Goal: Information Seeking & Learning: Learn about a topic

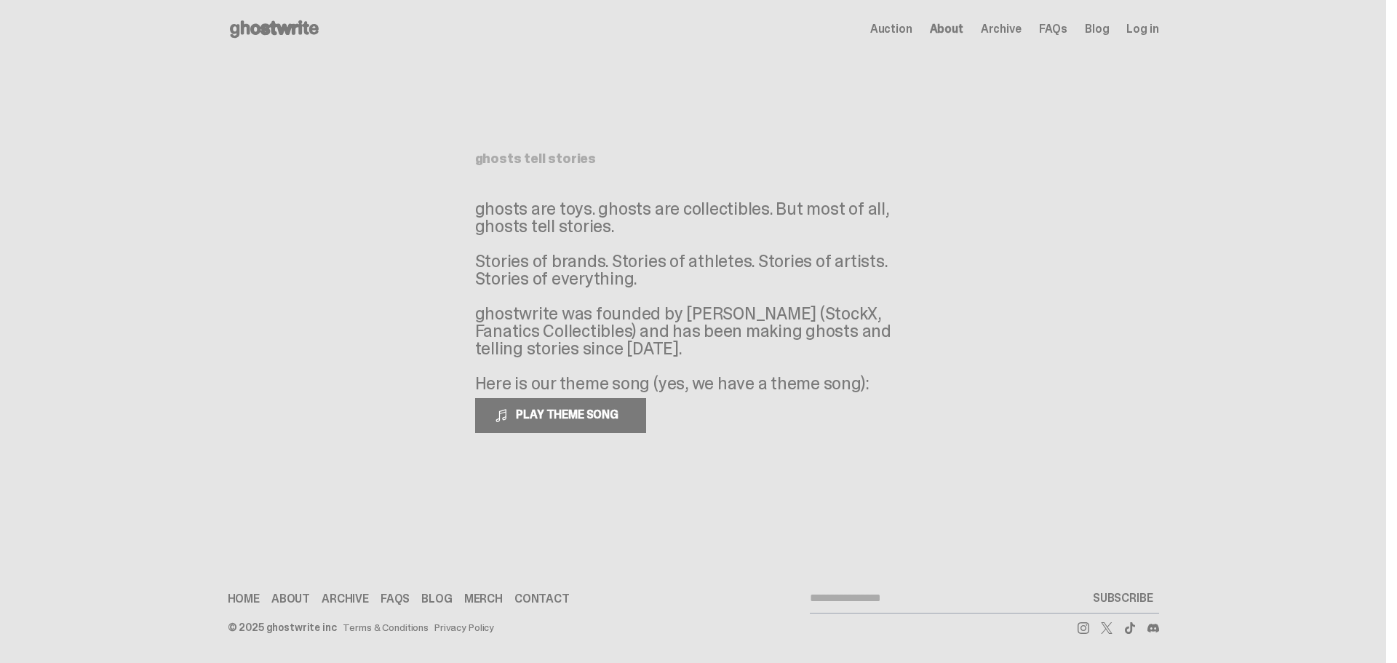
click at [275, 29] on icon at bounding box center [274, 28] width 93 height 23
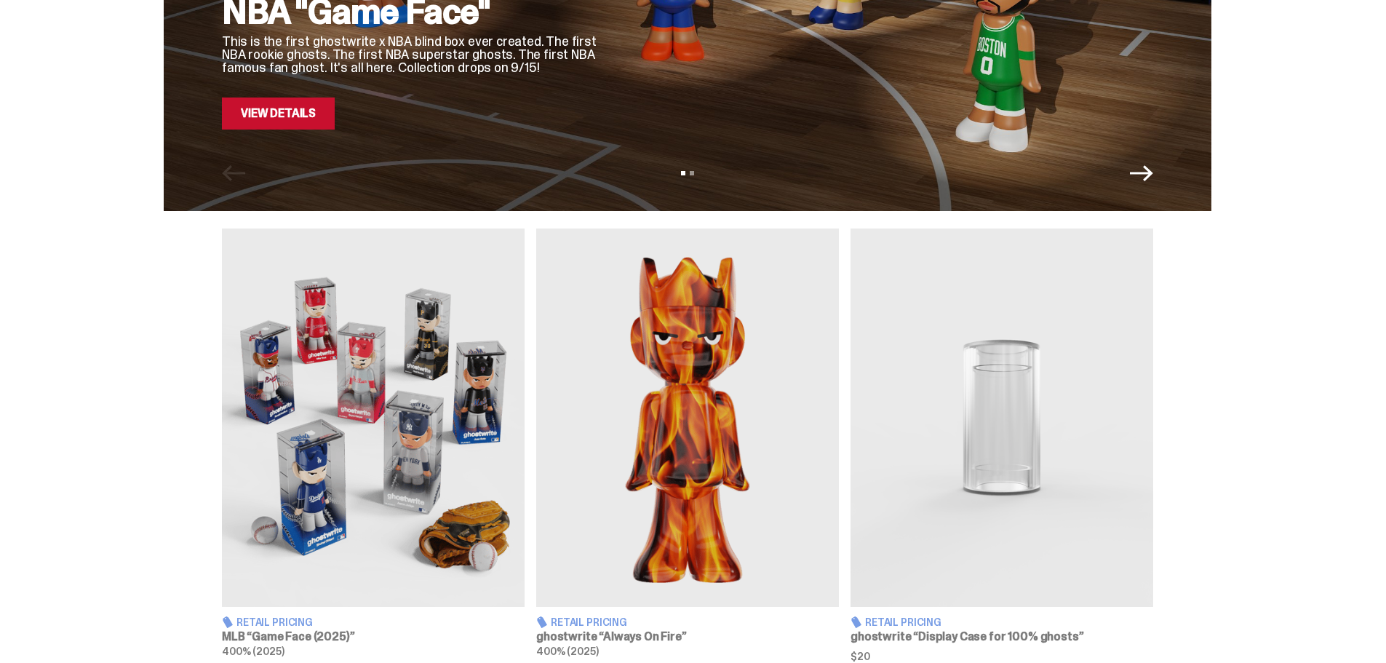
scroll to position [509, 0]
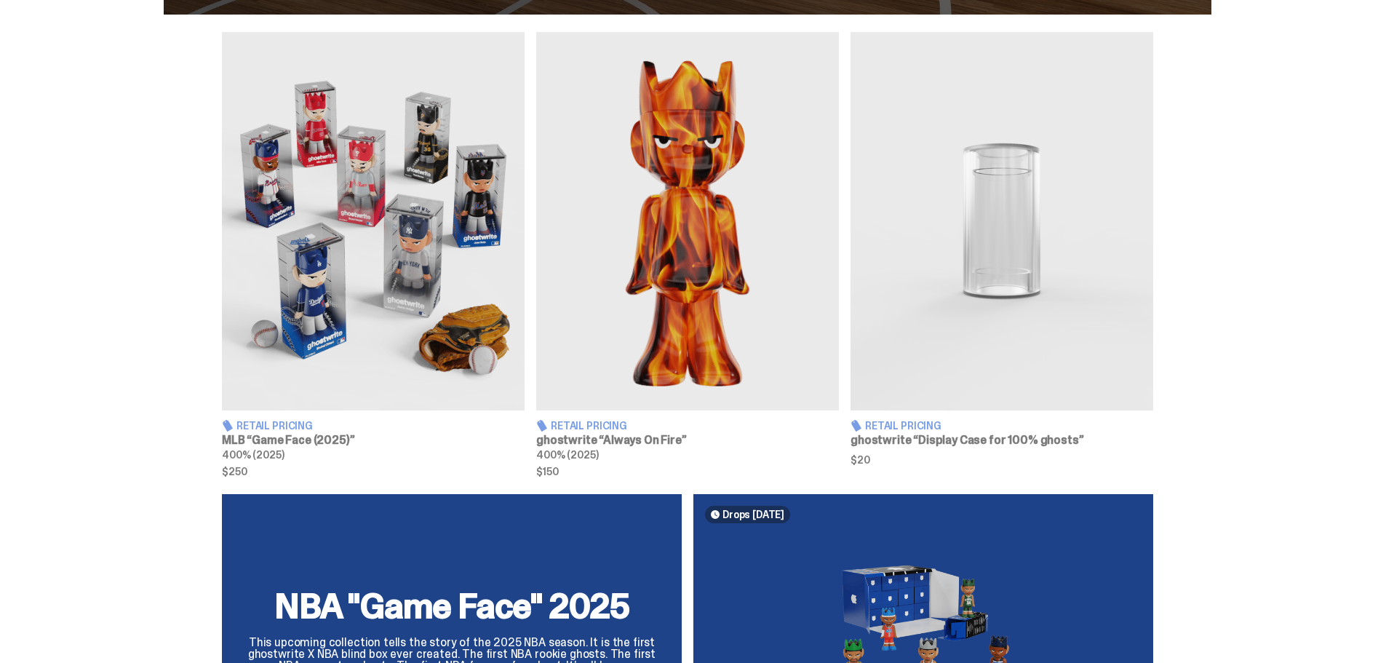
click at [468, 212] on img at bounding box center [373, 221] width 303 height 378
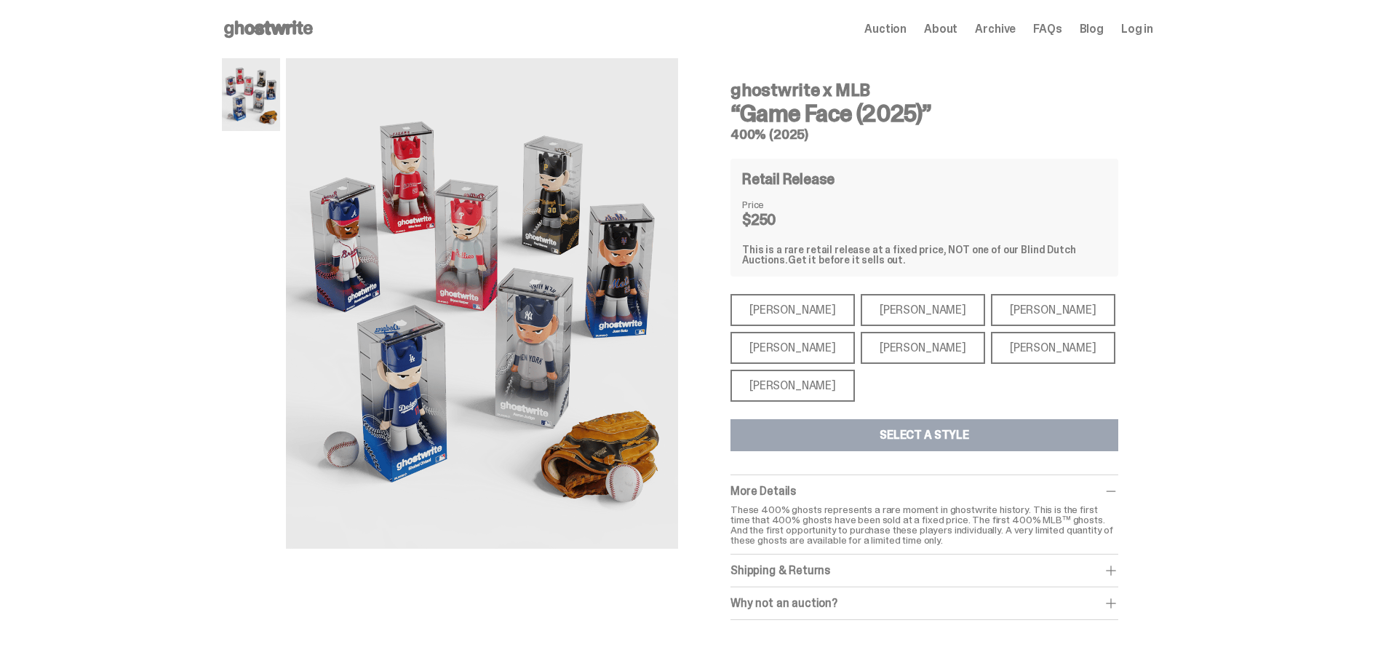
click at [895, 316] on div "[PERSON_NAME]" at bounding box center [923, 310] width 124 height 32
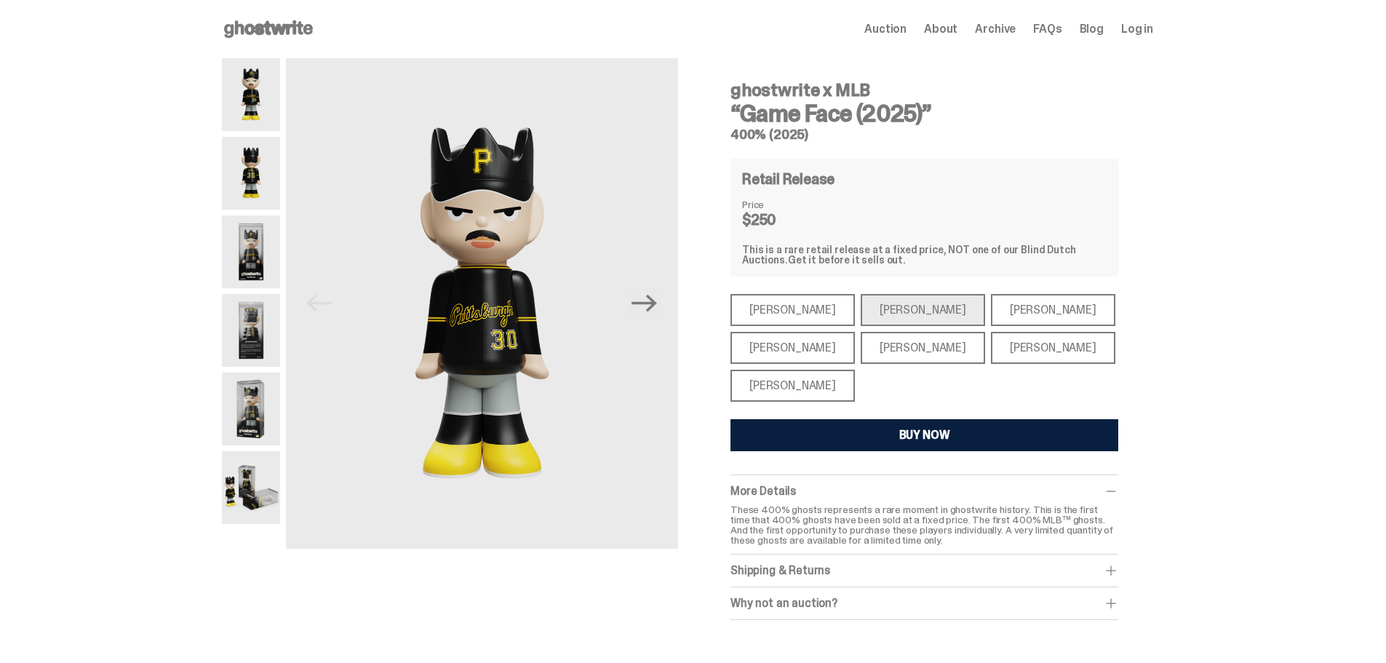
click at [991, 353] on div "[PERSON_NAME]" at bounding box center [1053, 348] width 124 height 32
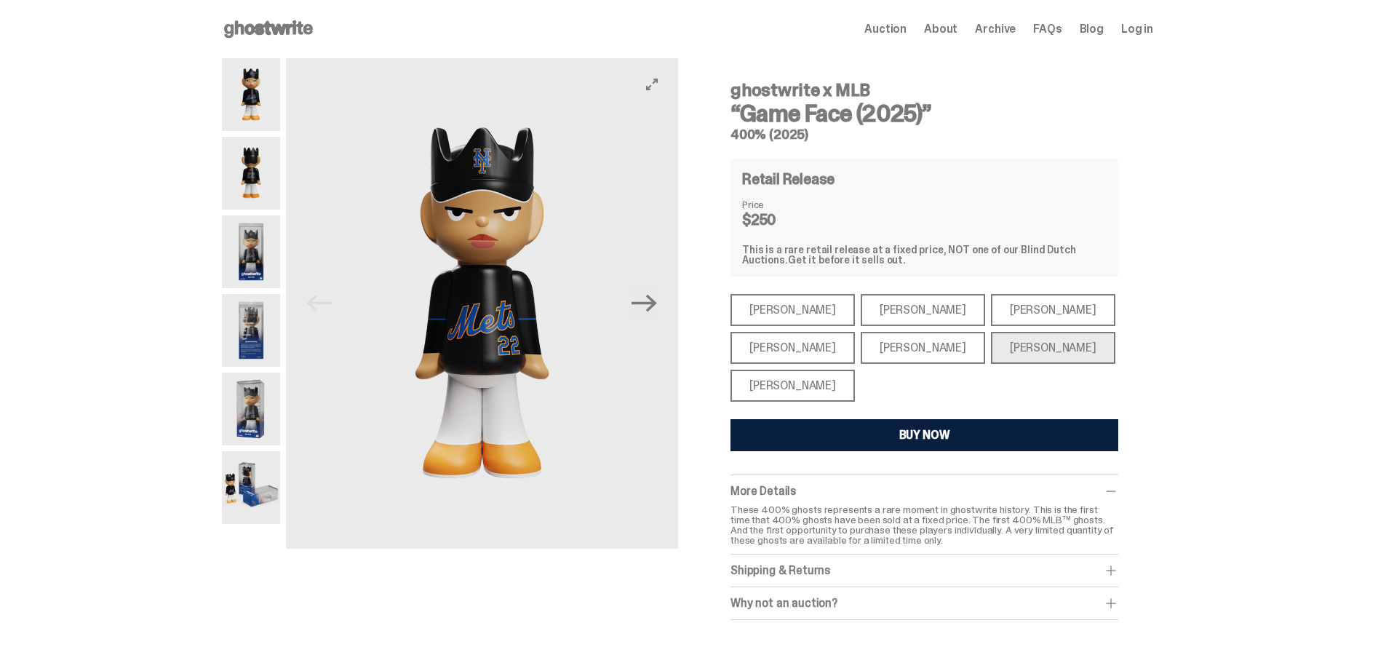
click at [661, 312] on button "Next" at bounding box center [644, 303] width 32 height 32
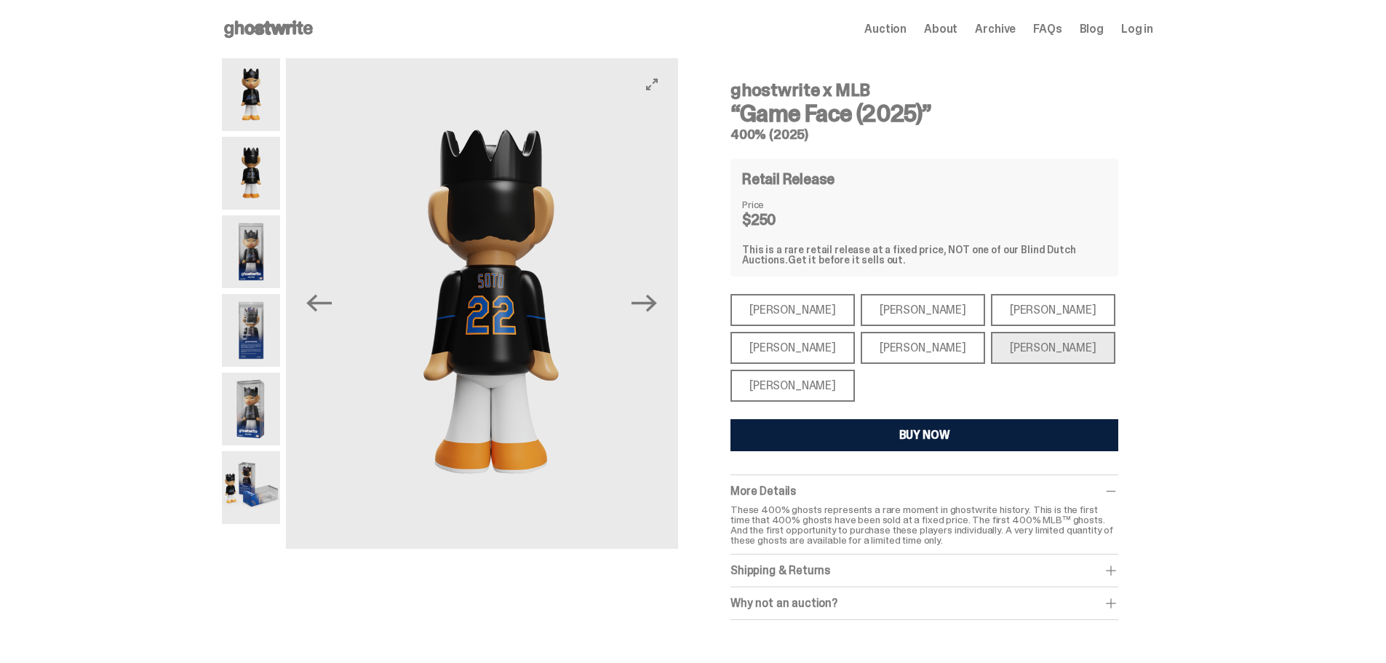
click at [661, 312] on button "Next" at bounding box center [644, 303] width 32 height 32
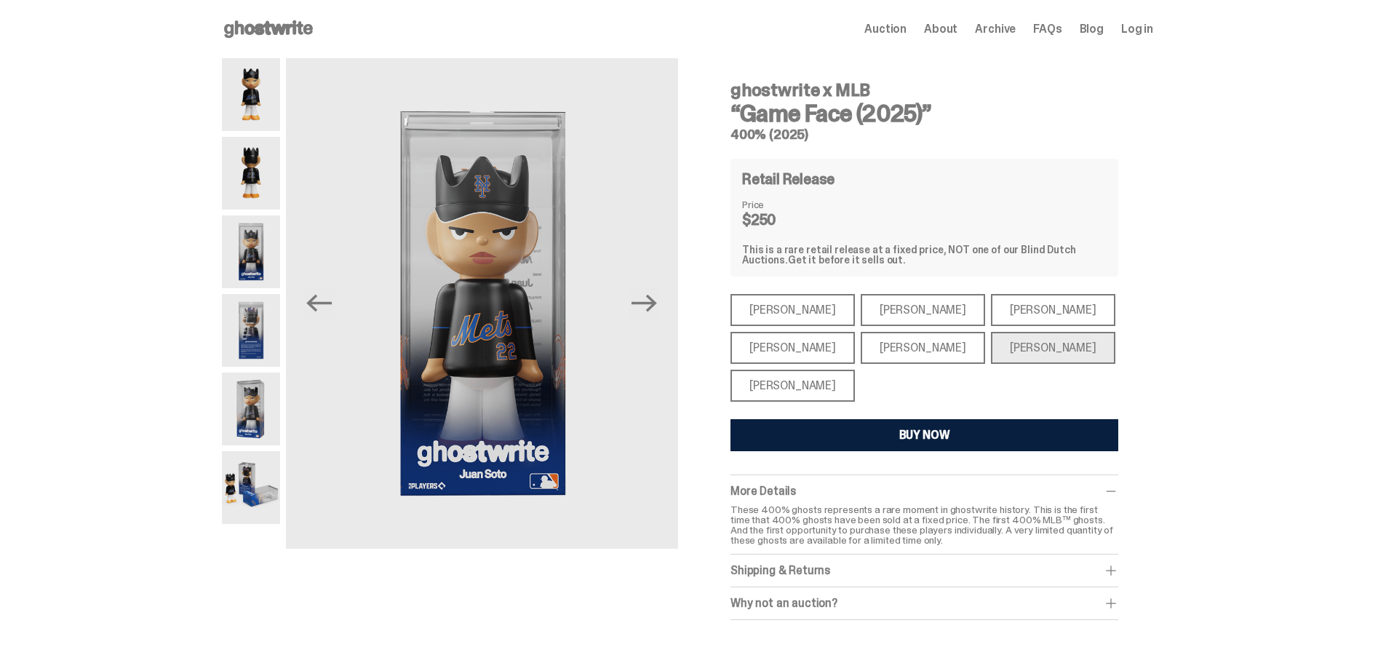
click at [255, 332] on img at bounding box center [251, 330] width 58 height 73
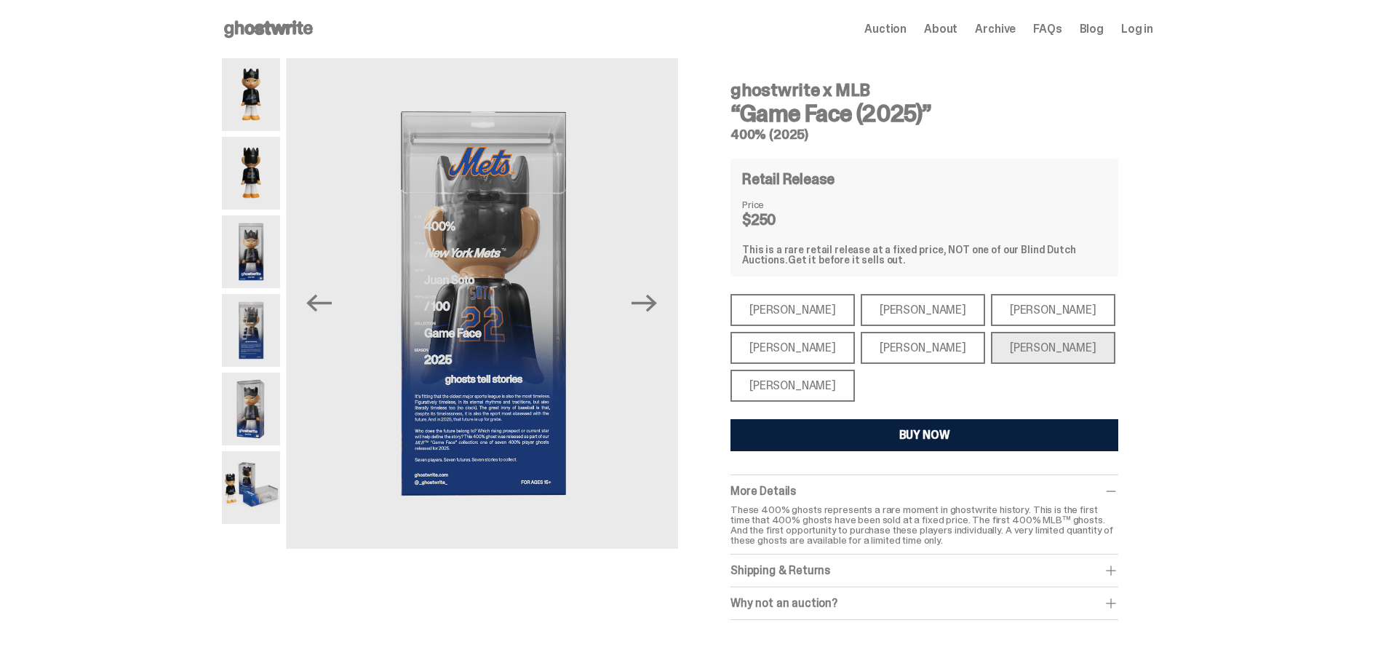
click at [262, 412] on img at bounding box center [251, 408] width 58 height 73
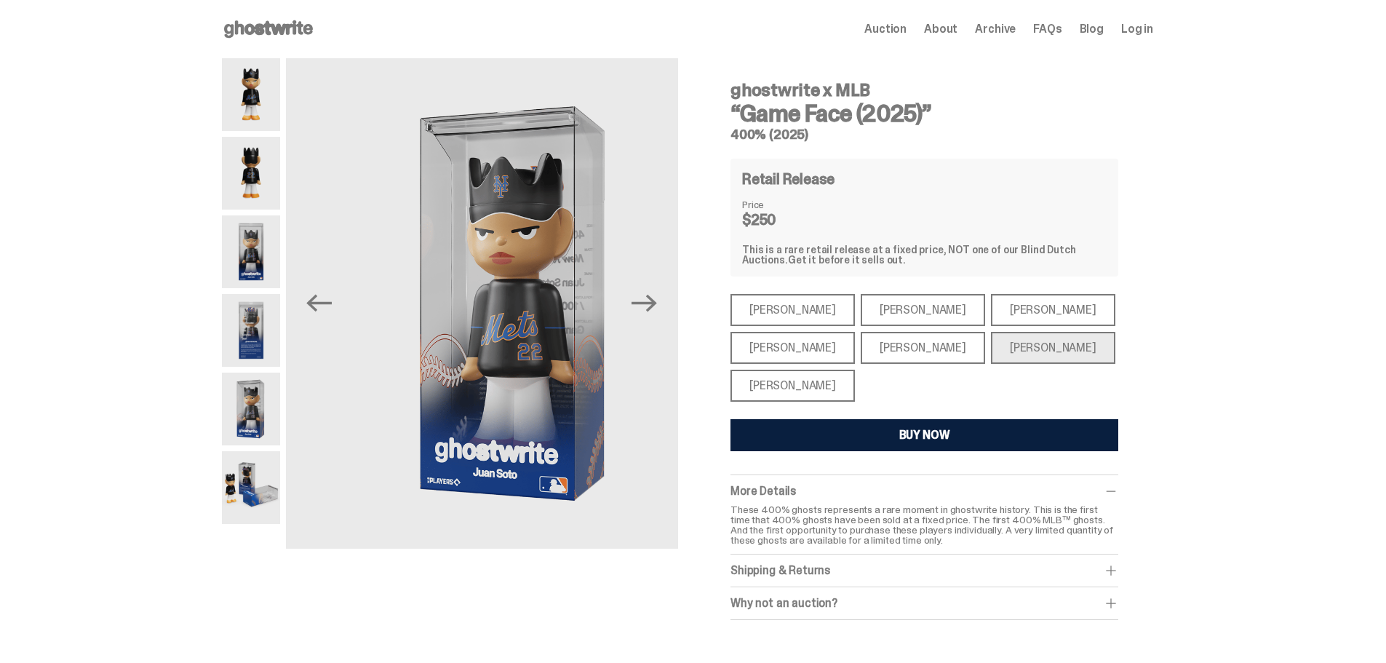
click at [264, 479] on img at bounding box center [251, 487] width 58 height 73
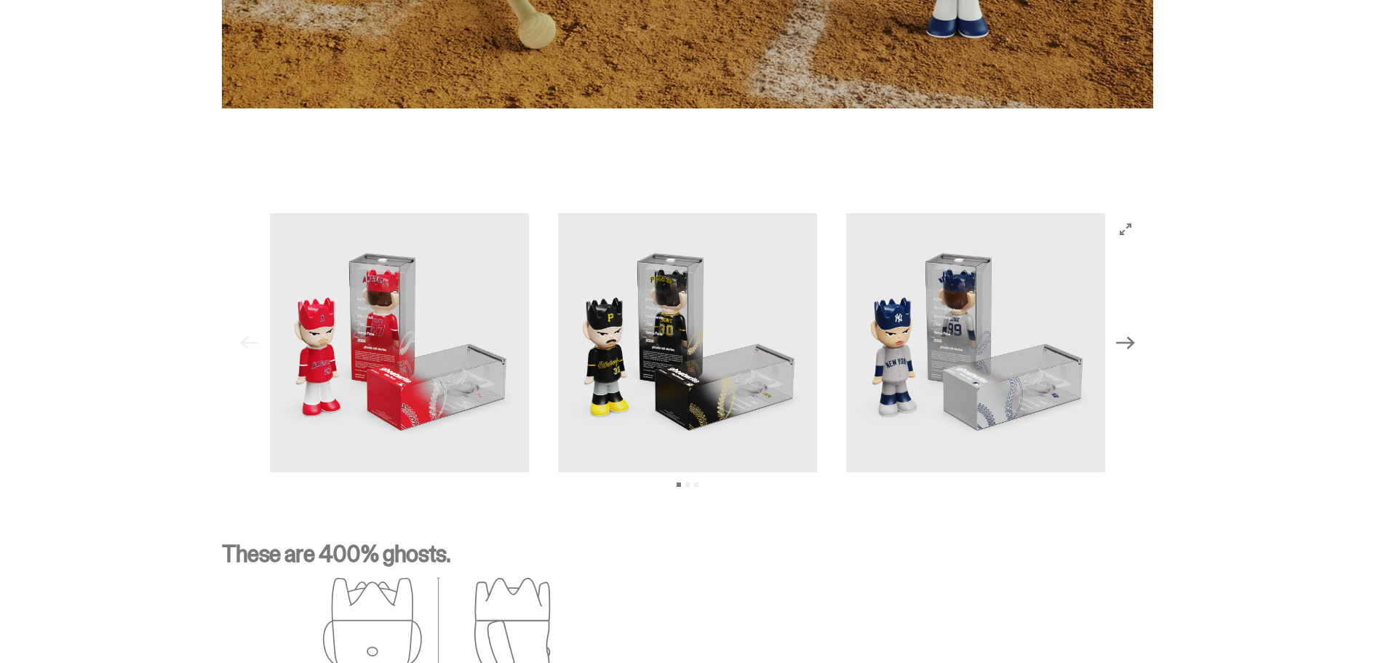
scroll to position [1286, 0]
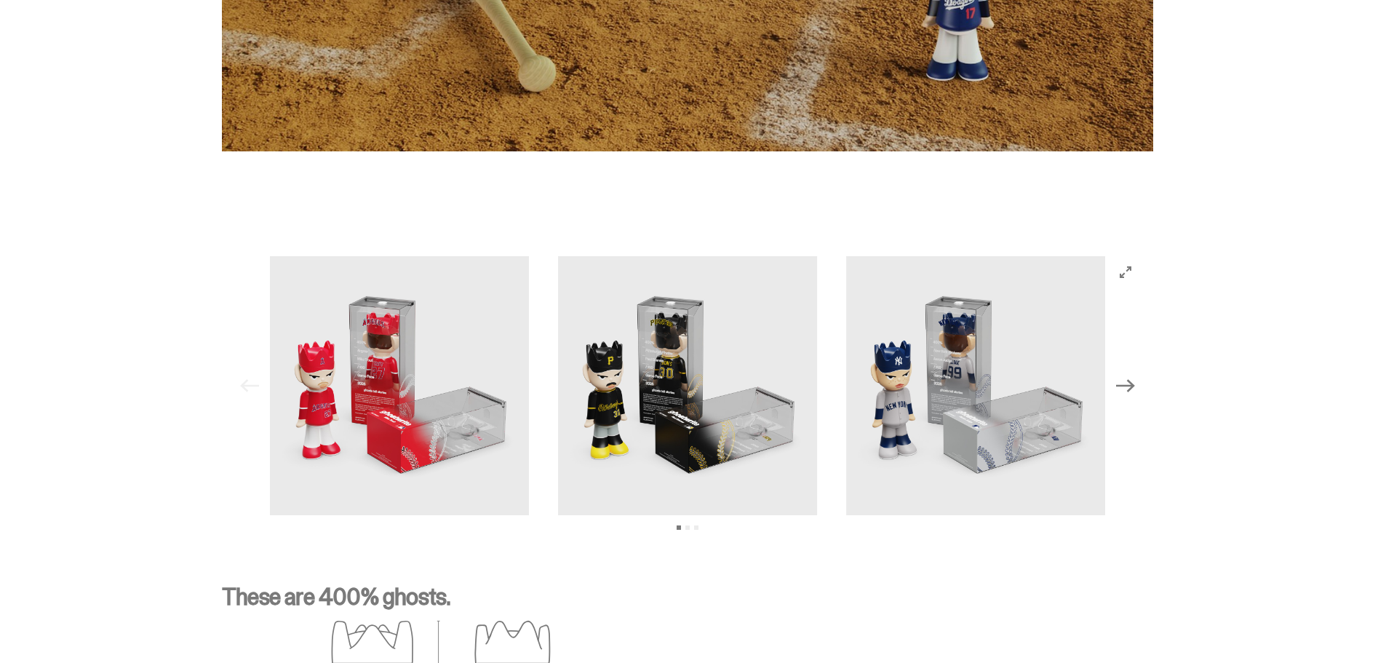
click at [1135, 393] on icon "Next" at bounding box center [1125, 385] width 19 height 19
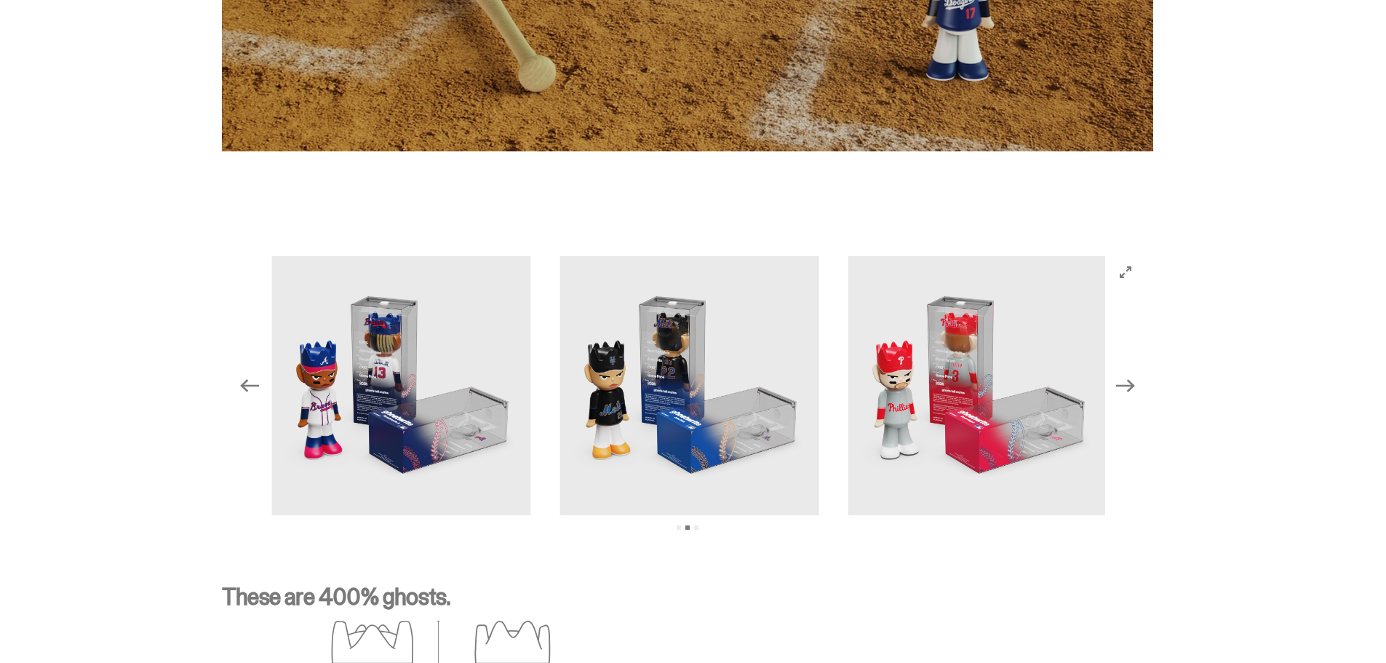
click at [1135, 393] on icon "Next" at bounding box center [1125, 385] width 19 height 19
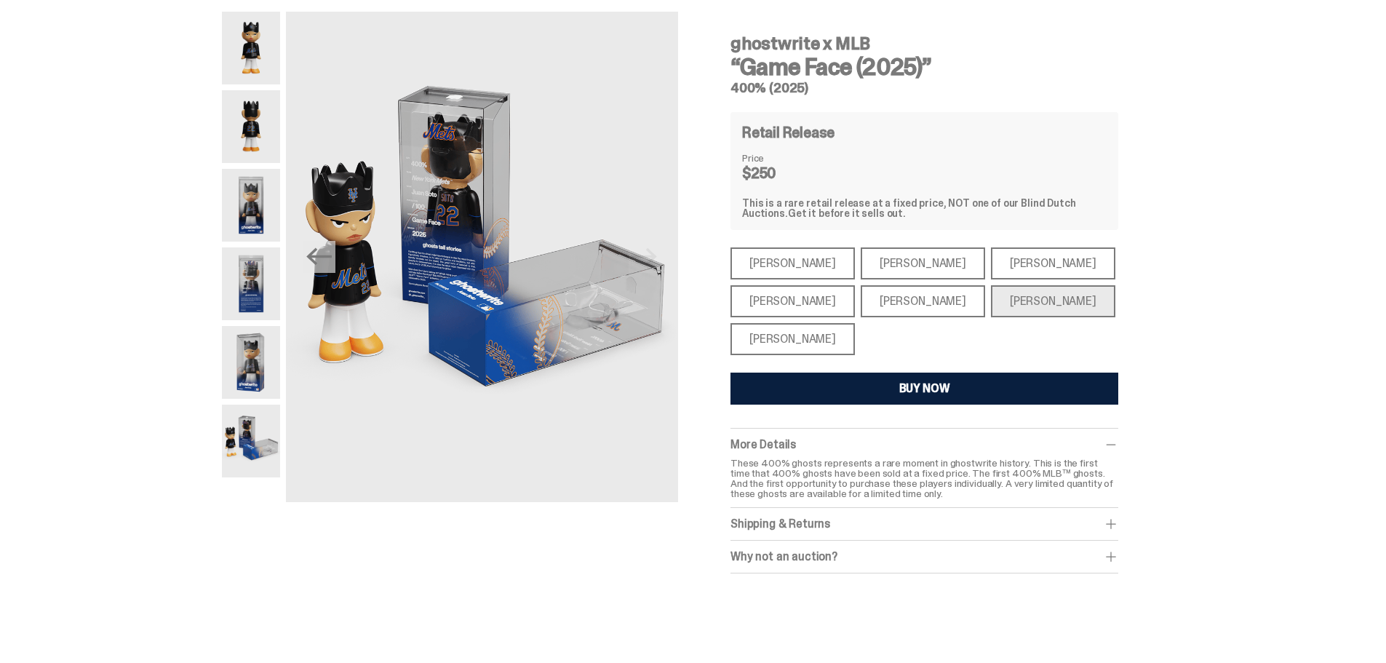
scroll to position [0, 0]
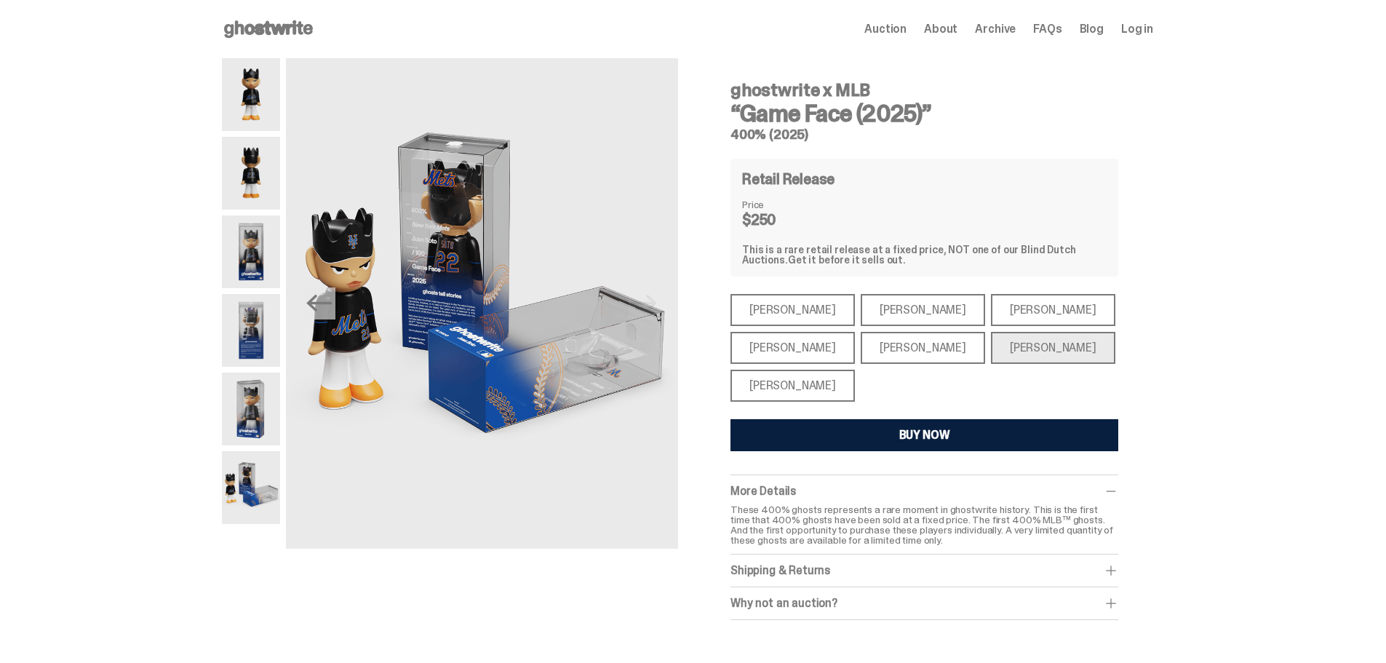
click at [271, 419] on img at bounding box center [251, 408] width 58 height 73
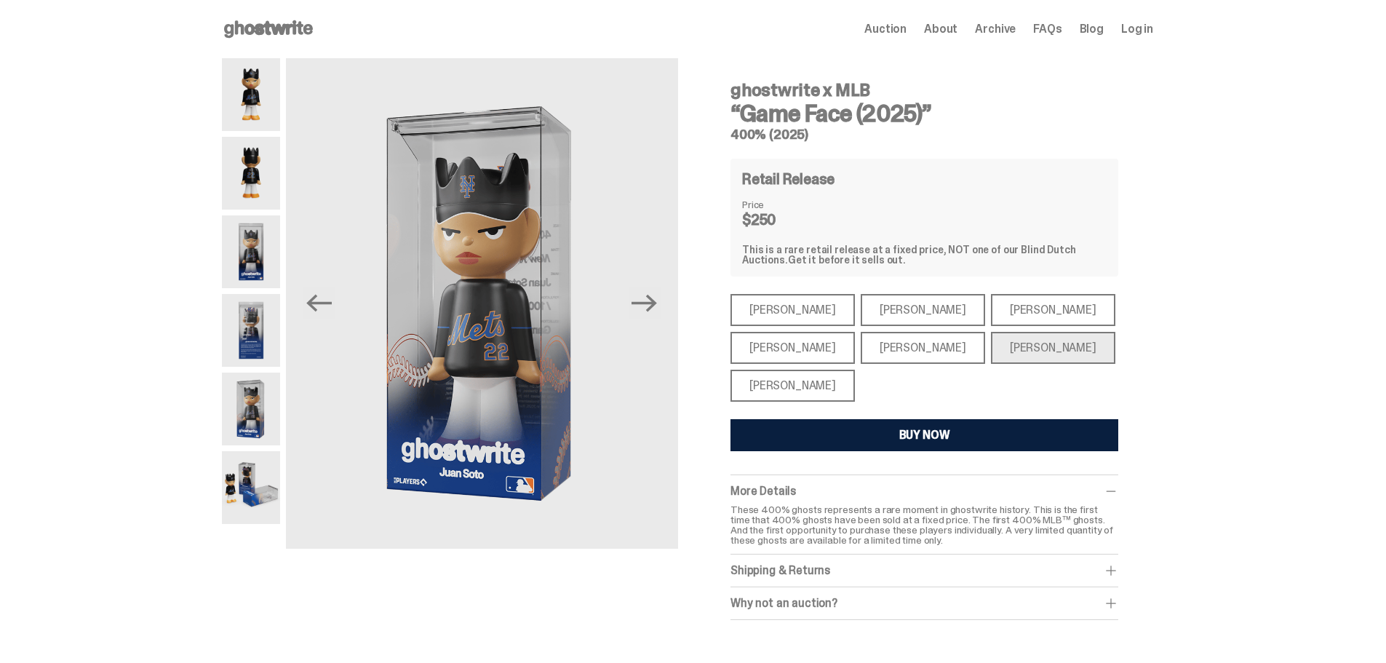
click at [258, 255] on img at bounding box center [251, 251] width 58 height 73
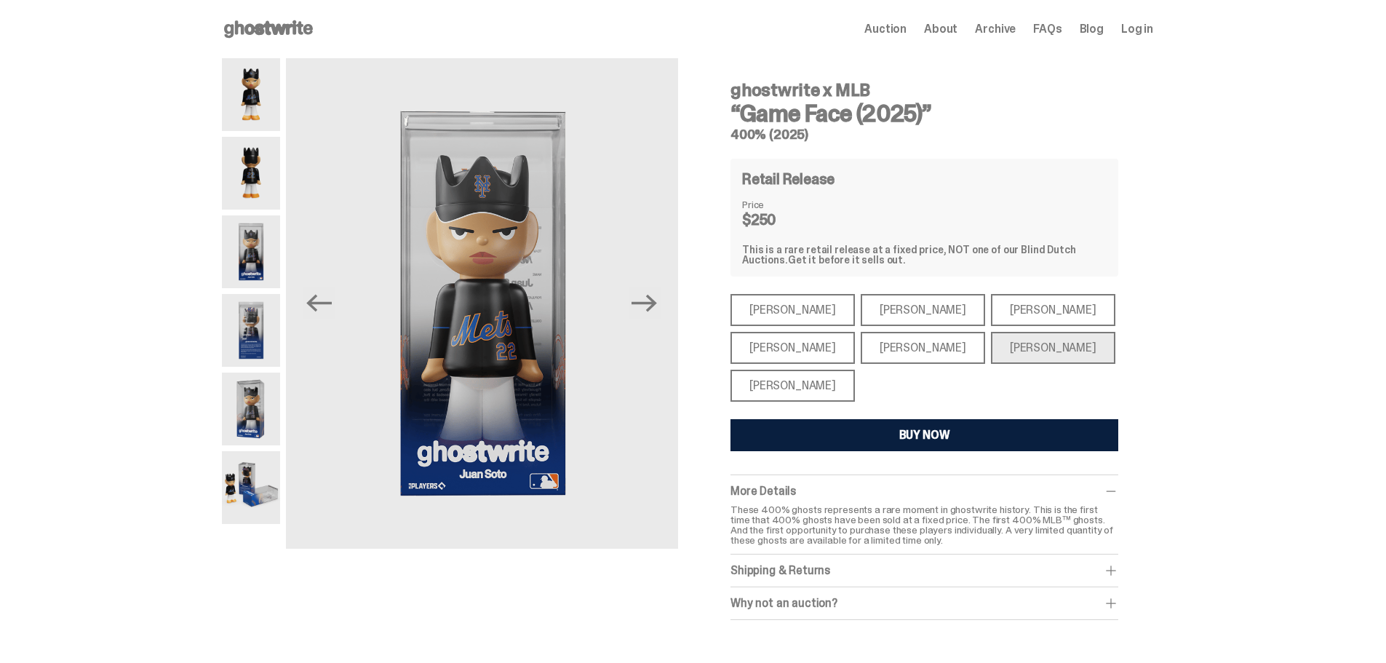
click at [248, 175] on img at bounding box center [251, 173] width 58 height 73
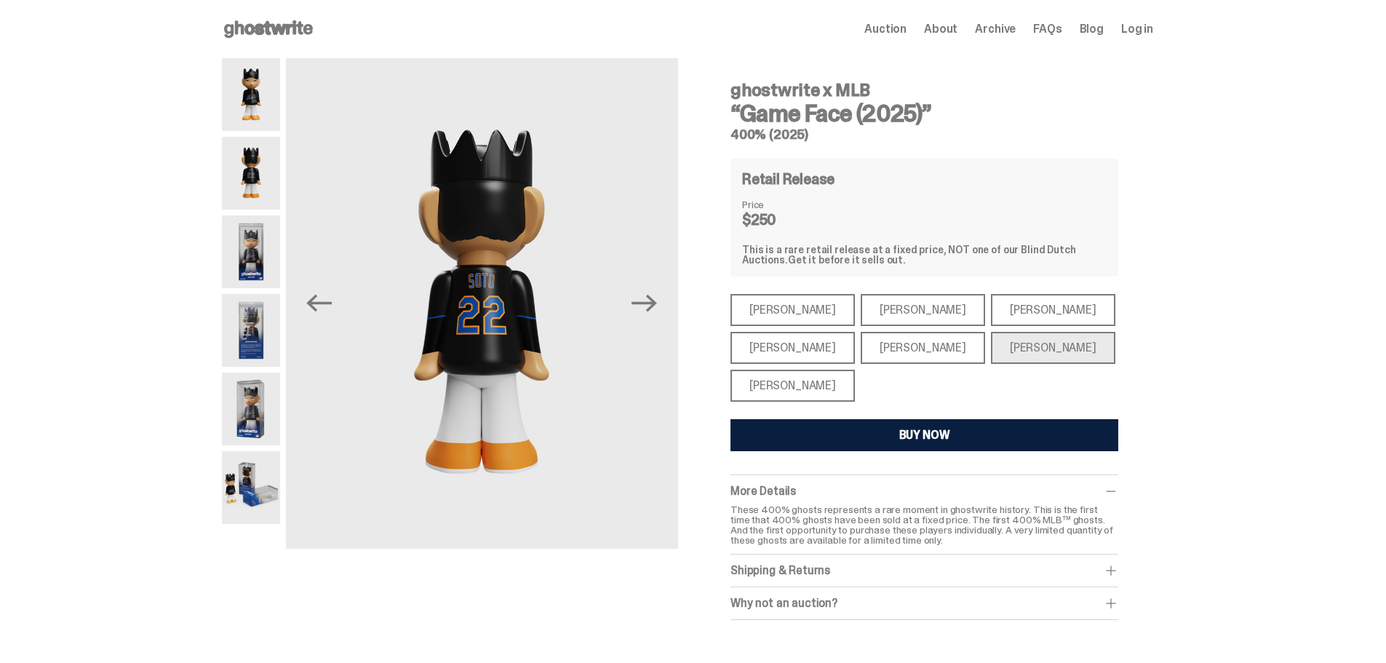
click at [244, 108] on img at bounding box center [251, 94] width 58 height 73
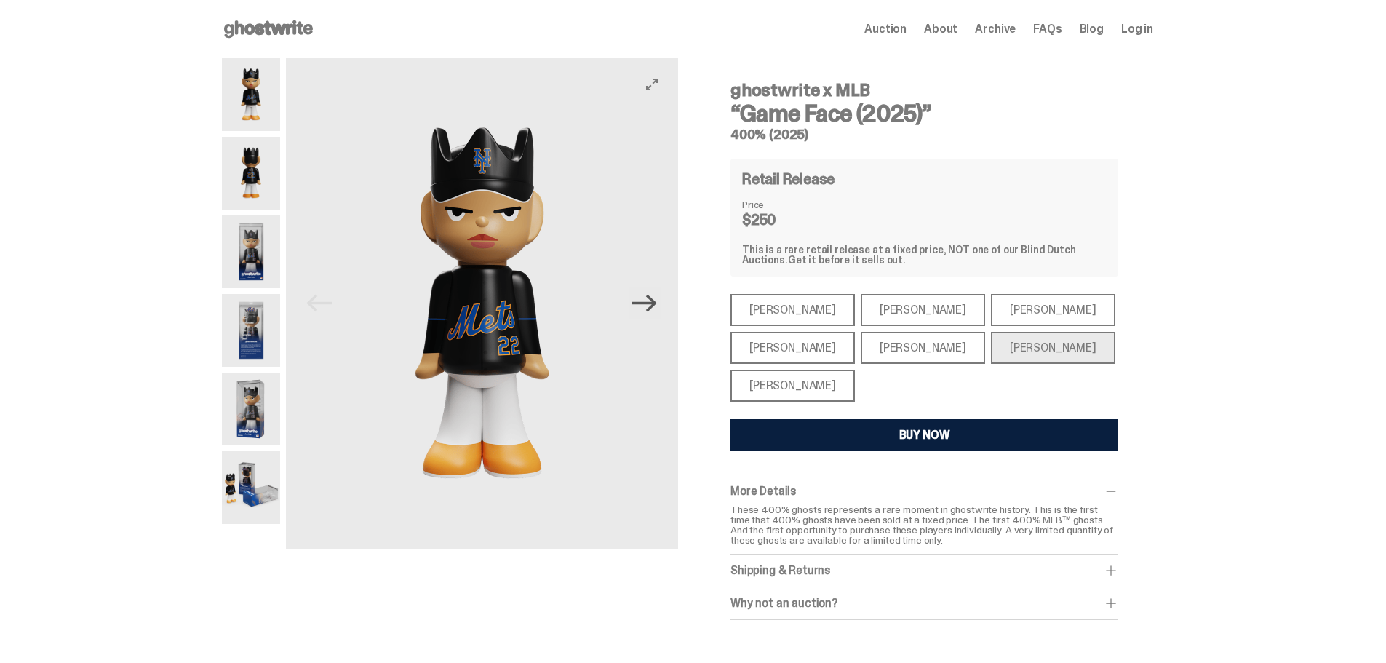
click at [656, 300] on icon "Next" at bounding box center [643, 303] width 25 height 17
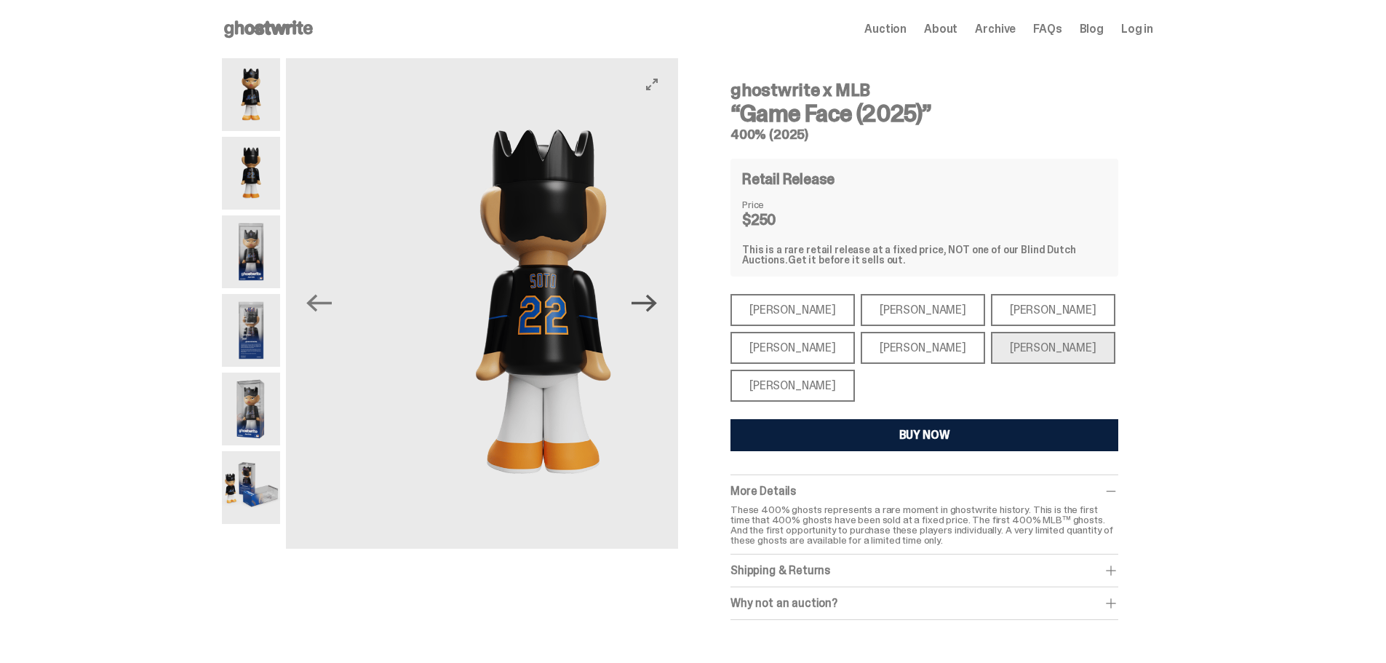
click at [656, 300] on icon "Next" at bounding box center [643, 303] width 25 height 17
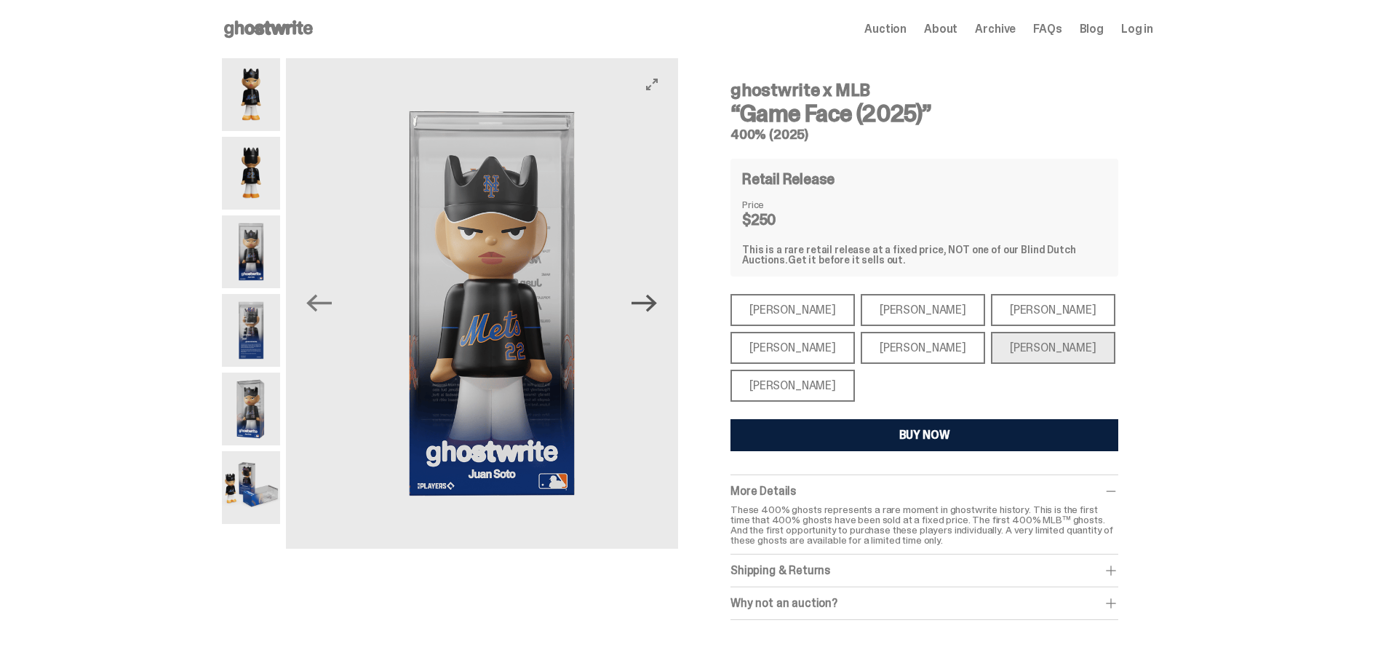
click at [656, 300] on icon "Next" at bounding box center [643, 303] width 25 height 17
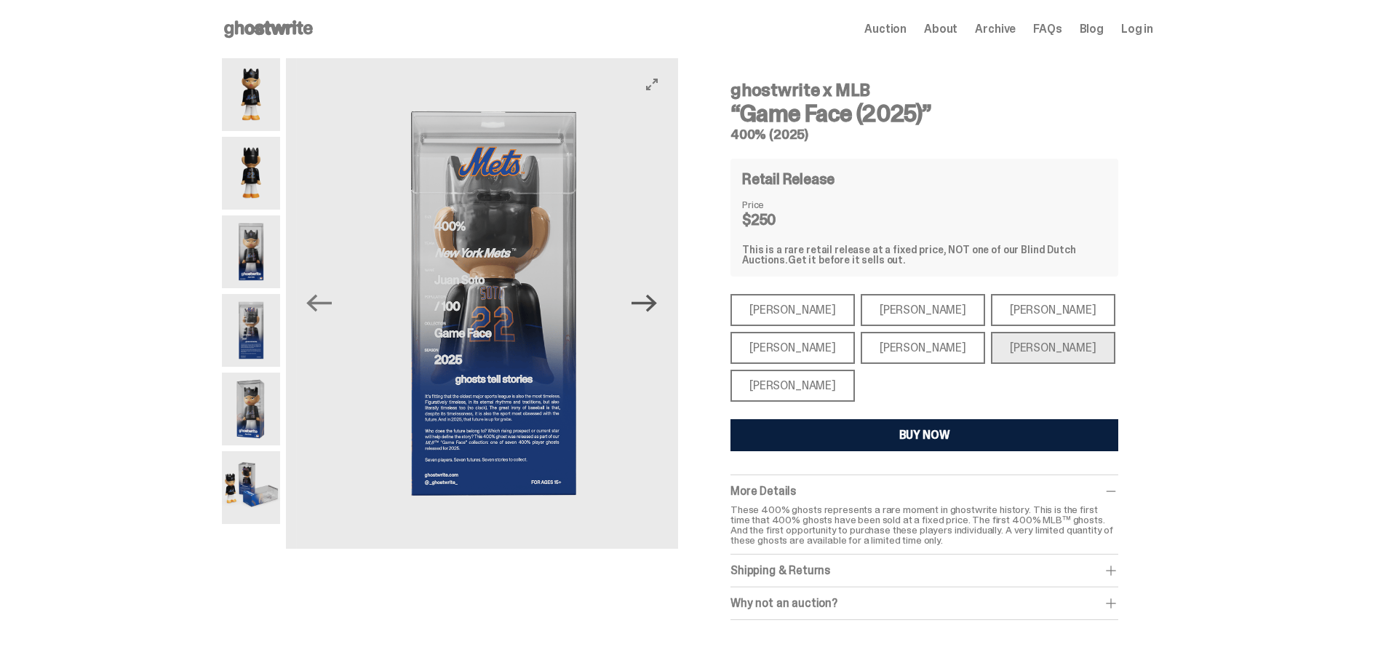
click at [656, 300] on icon "Next" at bounding box center [643, 303] width 25 height 17
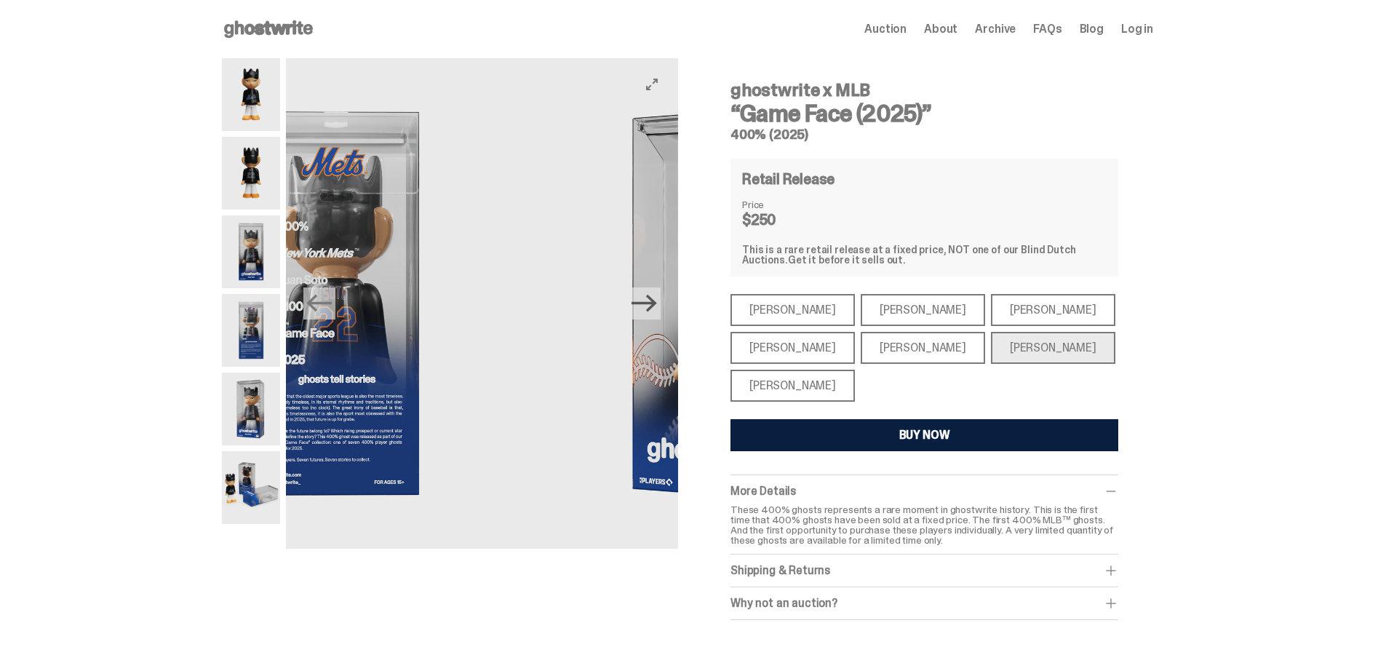
click at [655, 300] on icon "Next" at bounding box center [643, 302] width 25 height 25
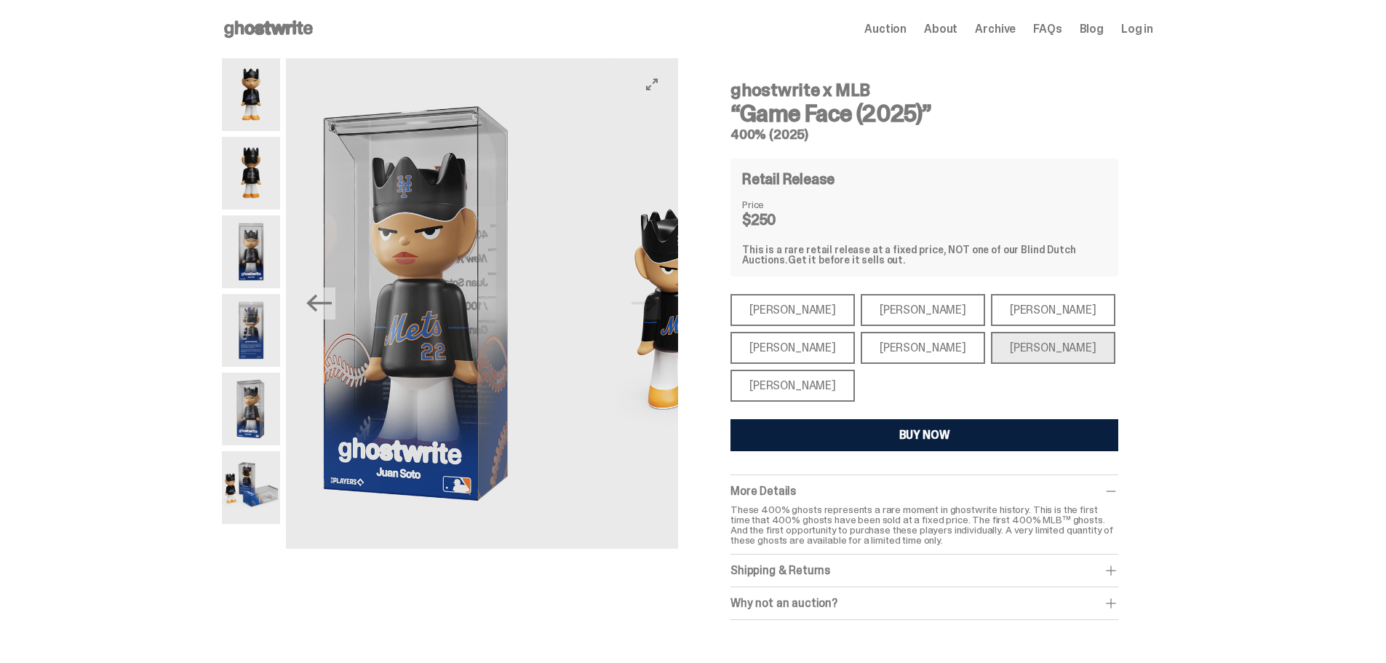
click at [655, 300] on img at bounding box center [811, 303] width 392 height 490
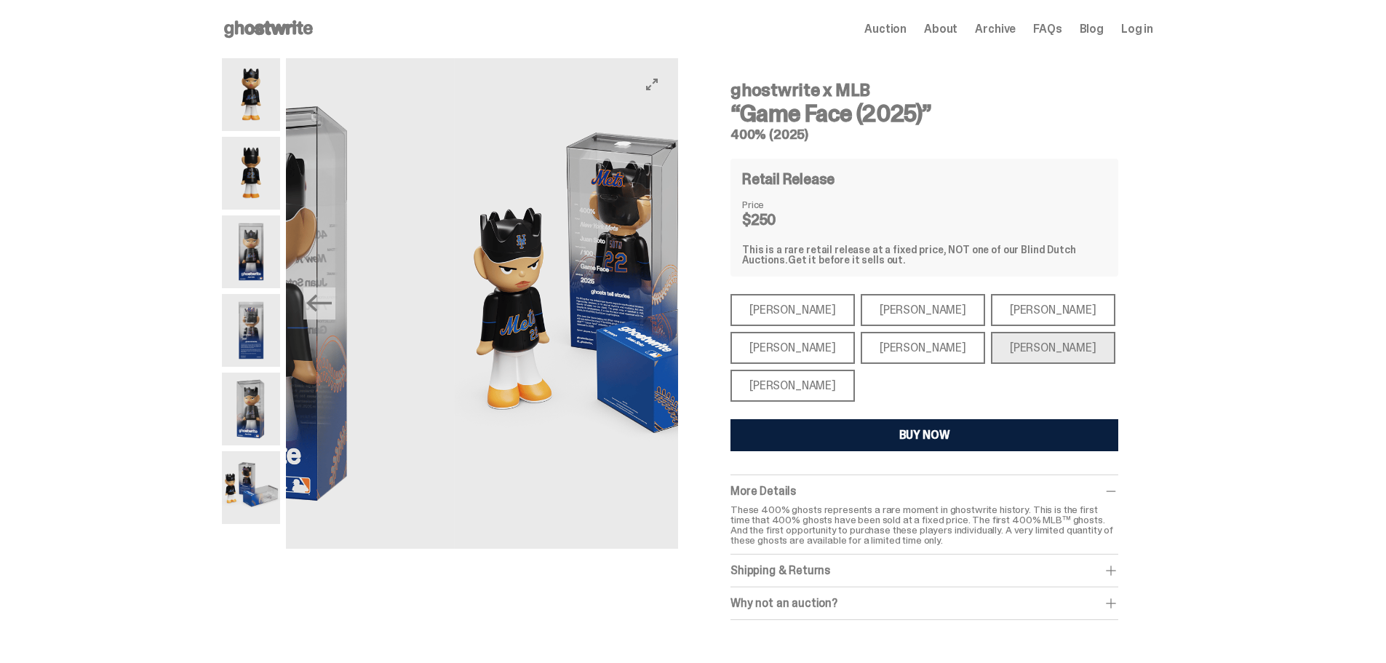
click at [654, 300] on img at bounding box center [650, 303] width 392 height 490
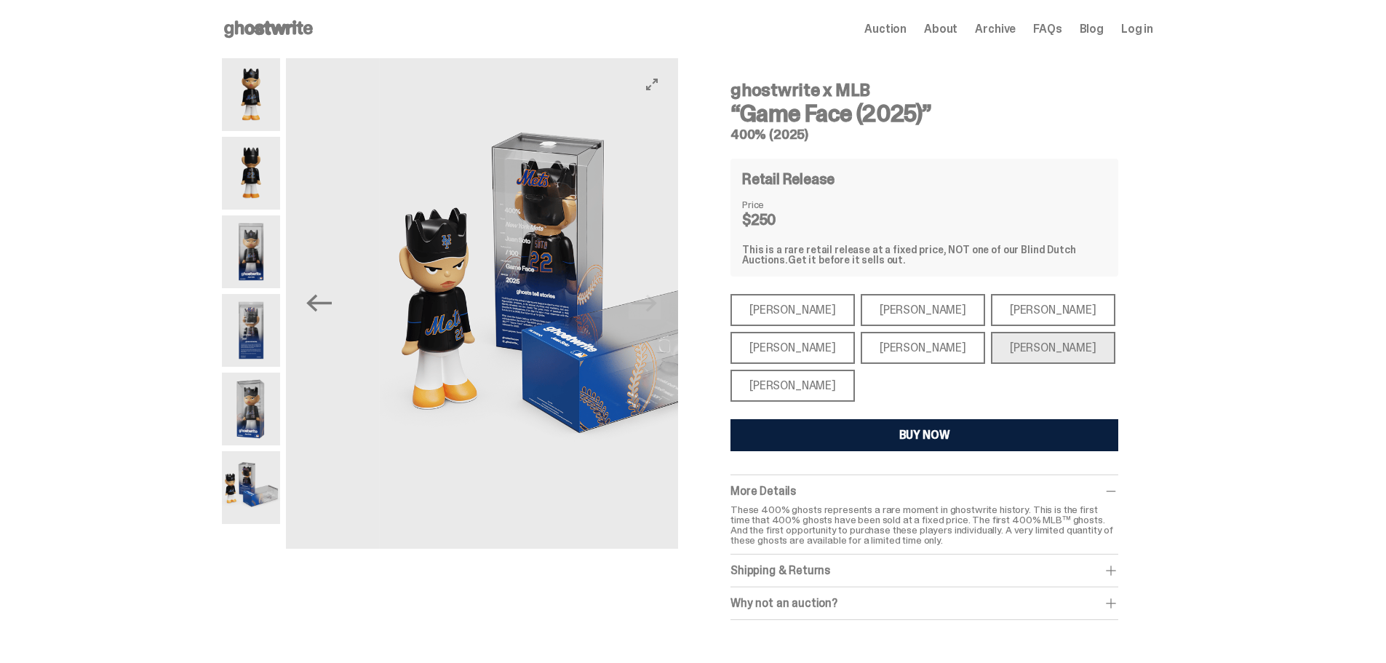
click at [654, 300] on img at bounding box center [576, 303] width 392 height 490
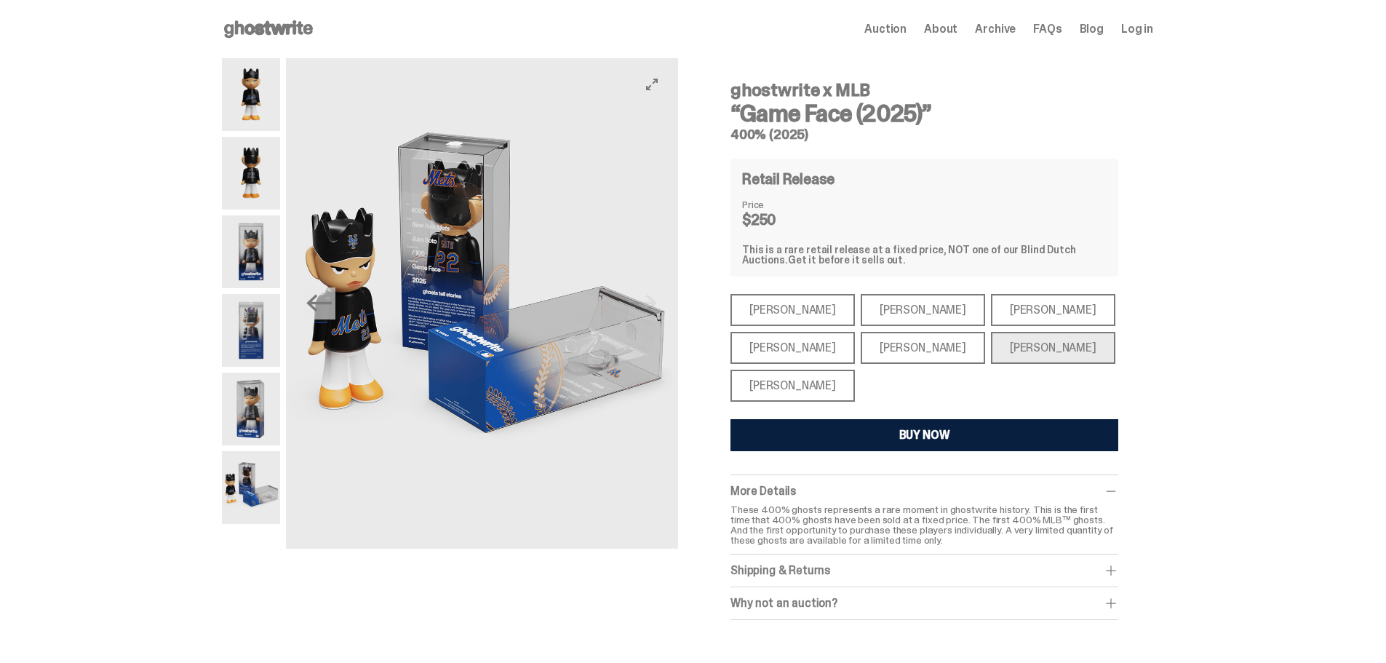
click at [332, 316] on button "Previous" at bounding box center [319, 303] width 32 height 32
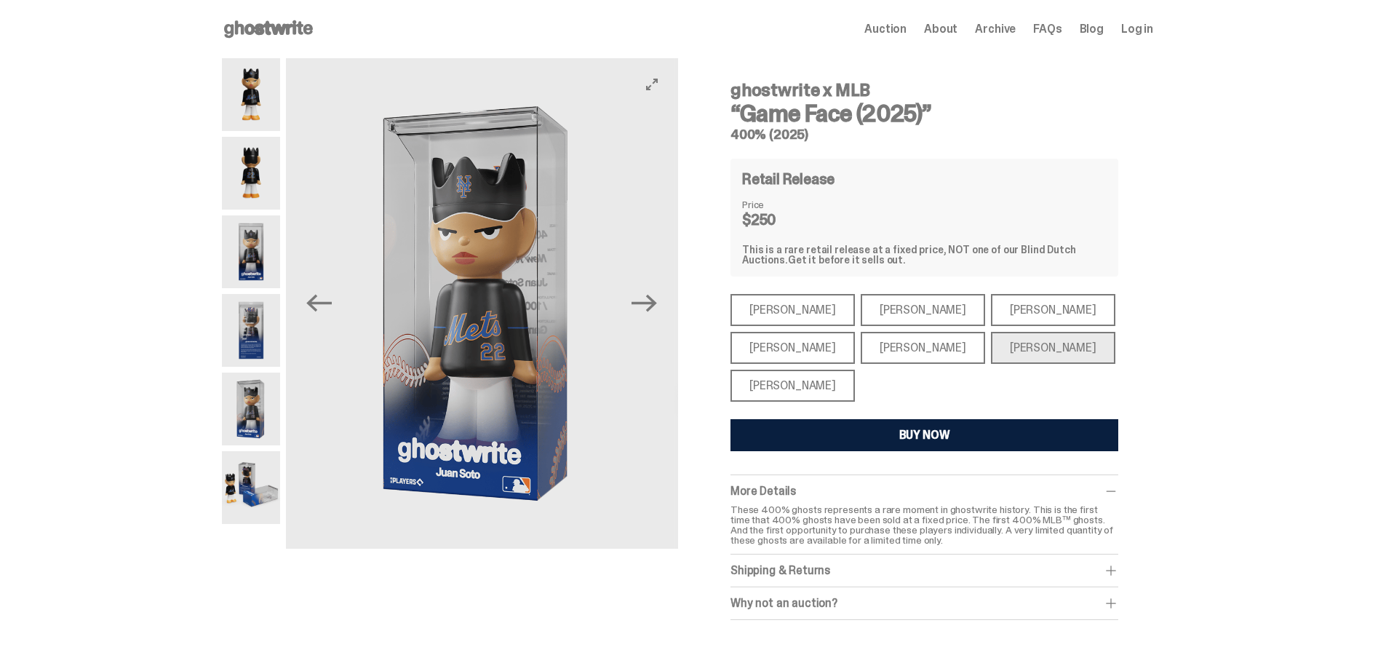
click at [332, 316] on button "Previous" at bounding box center [319, 303] width 32 height 32
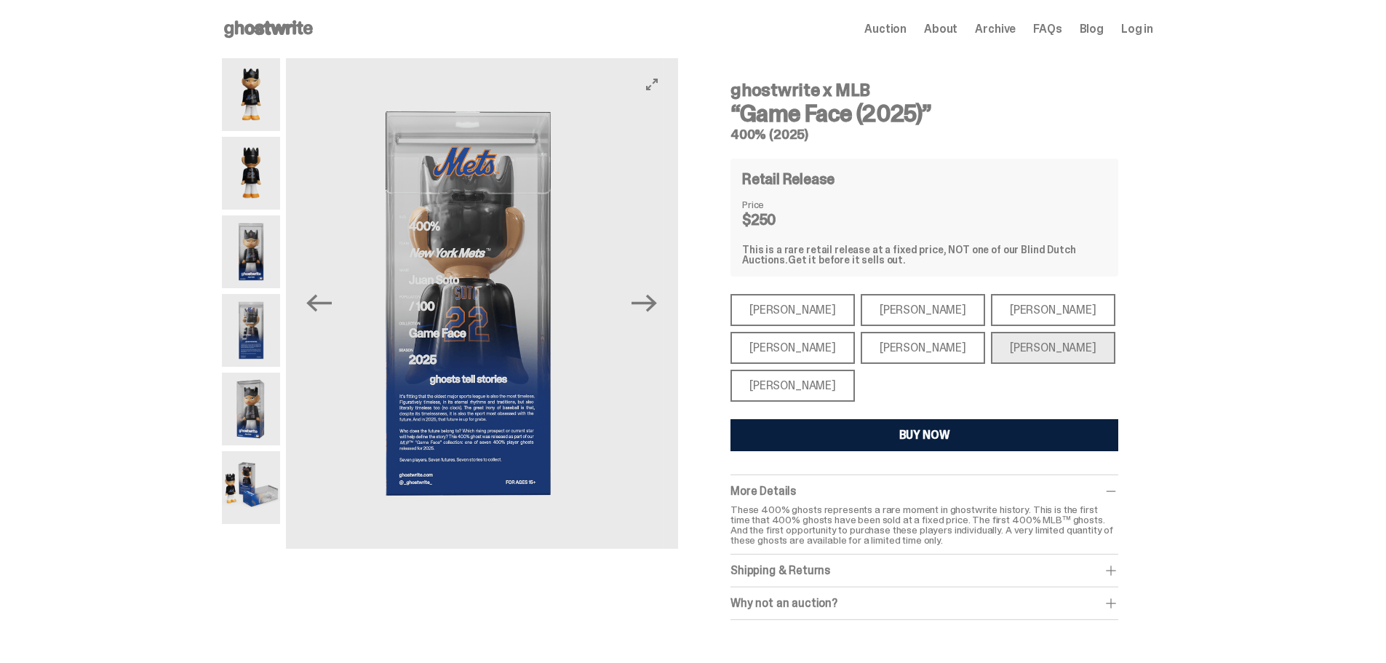
click at [332, 316] on button "Previous" at bounding box center [319, 303] width 32 height 32
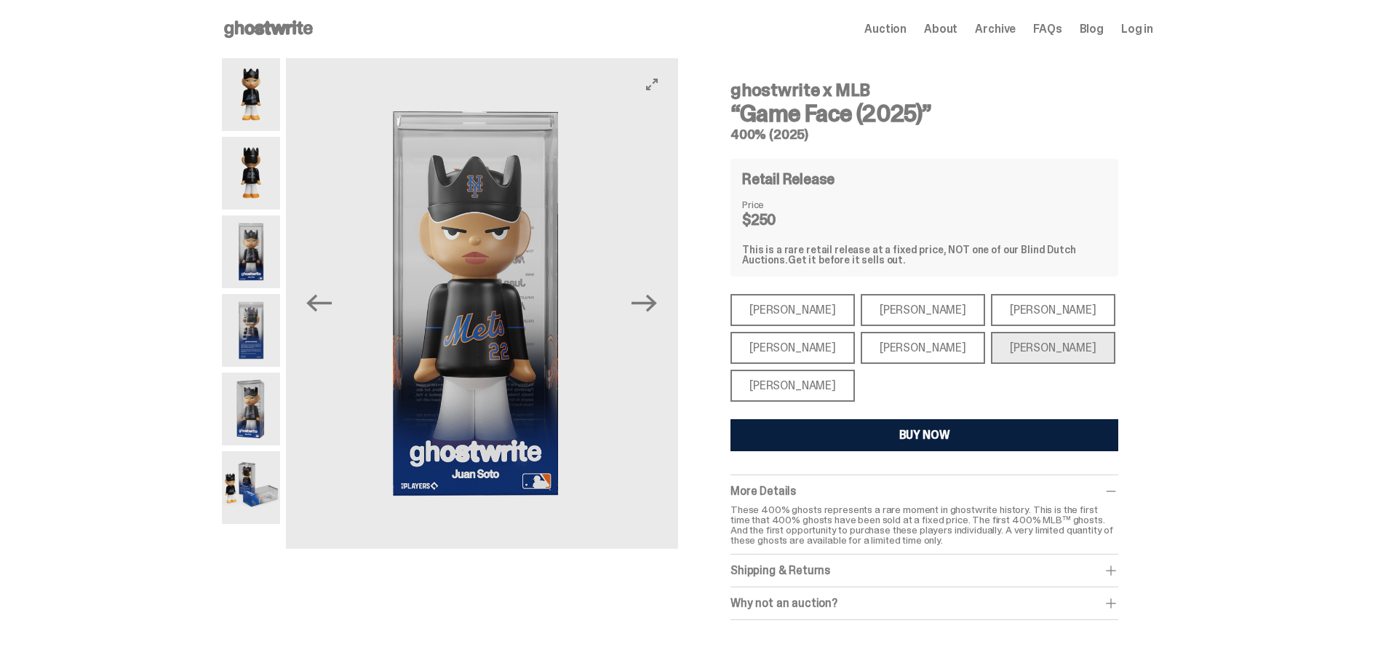
click at [332, 316] on button "Previous" at bounding box center [319, 303] width 32 height 32
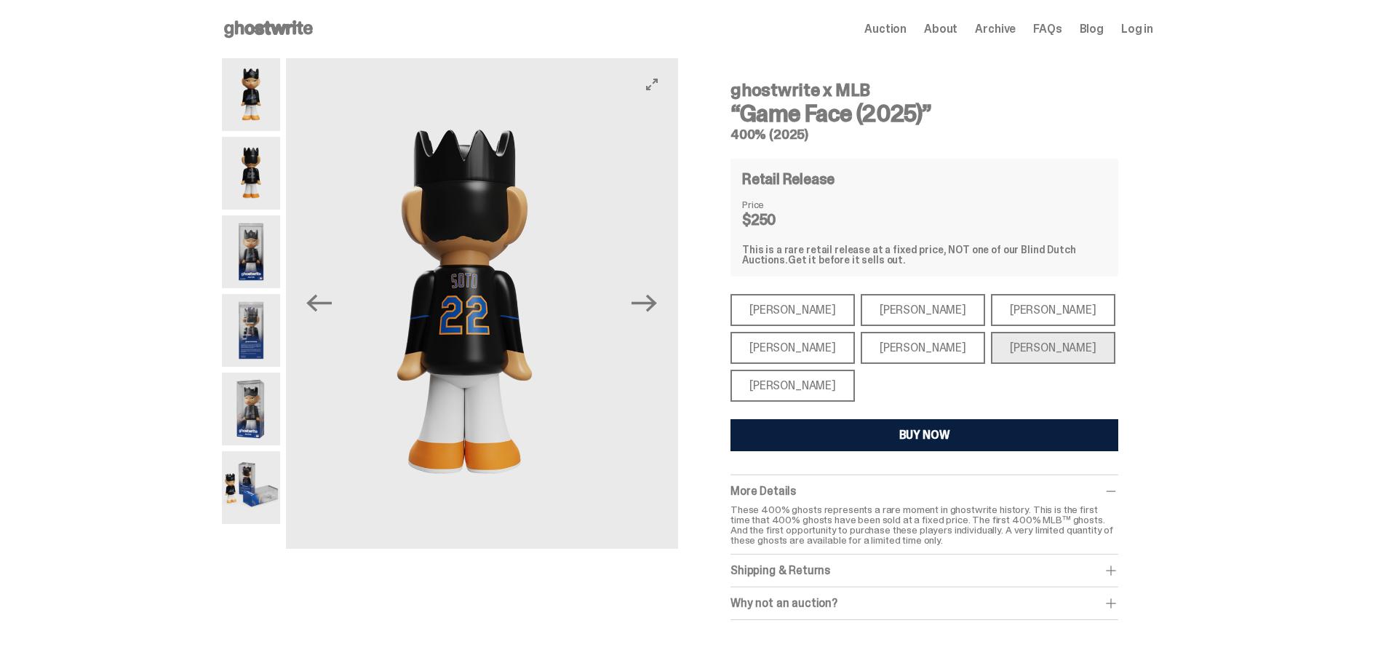
click at [332, 316] on button "Previous" at bounding box center [319, 303] width 32 height 32
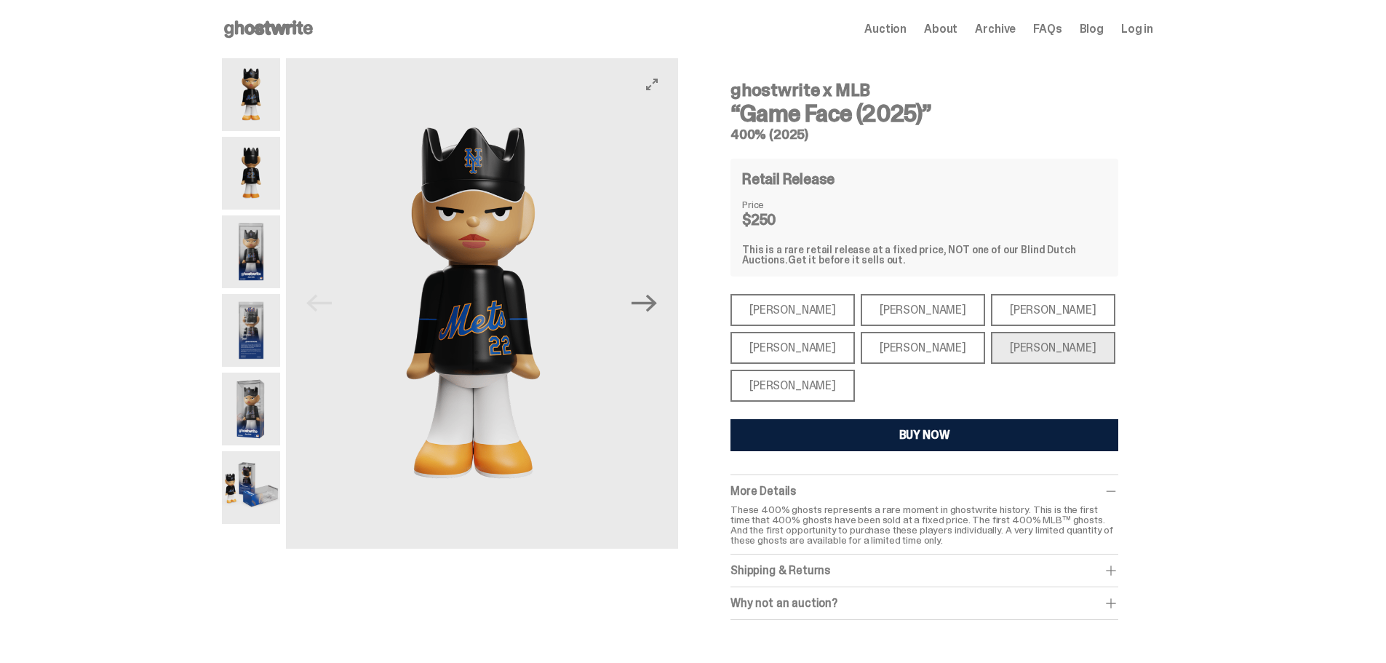
click at [332, 316] on img at bounding box center [473, 303] width 392 height 490
